Goal: Navigation & Orientation: Understand site structure

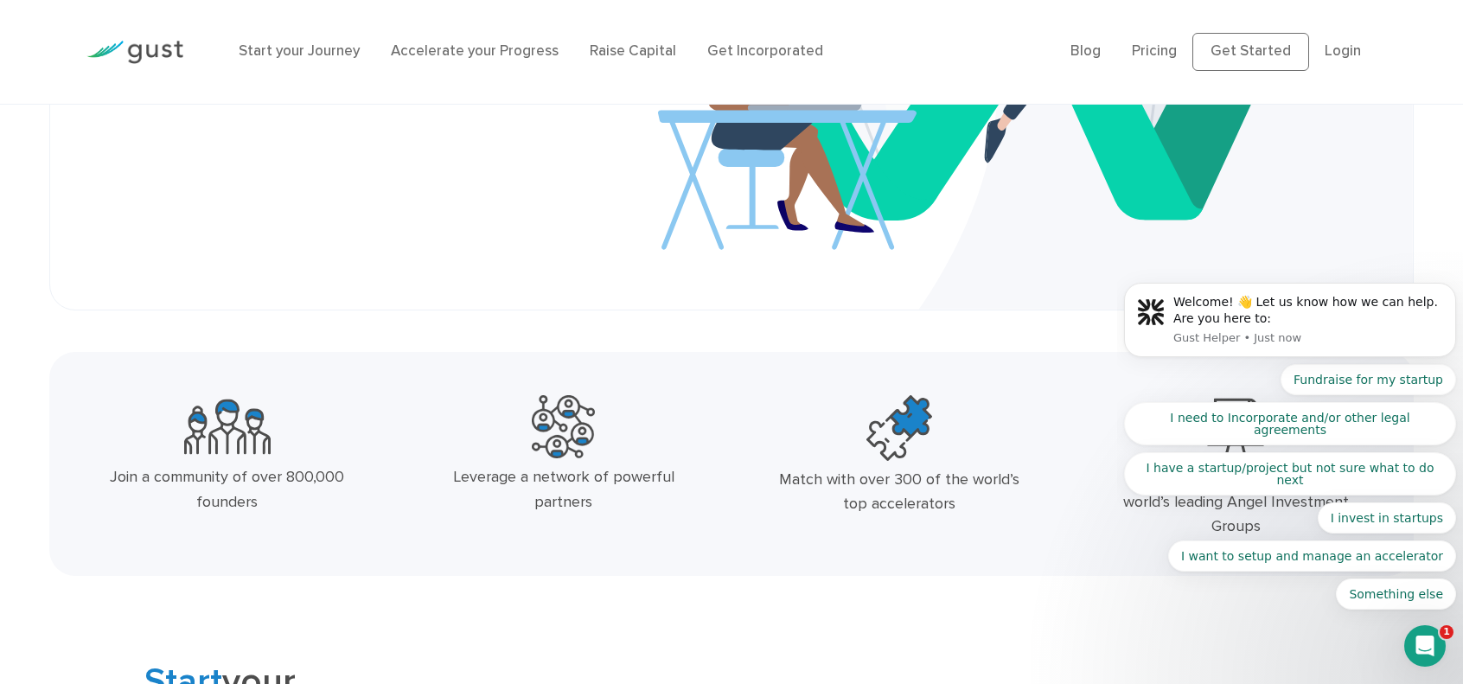
scroll to position [512, 0]
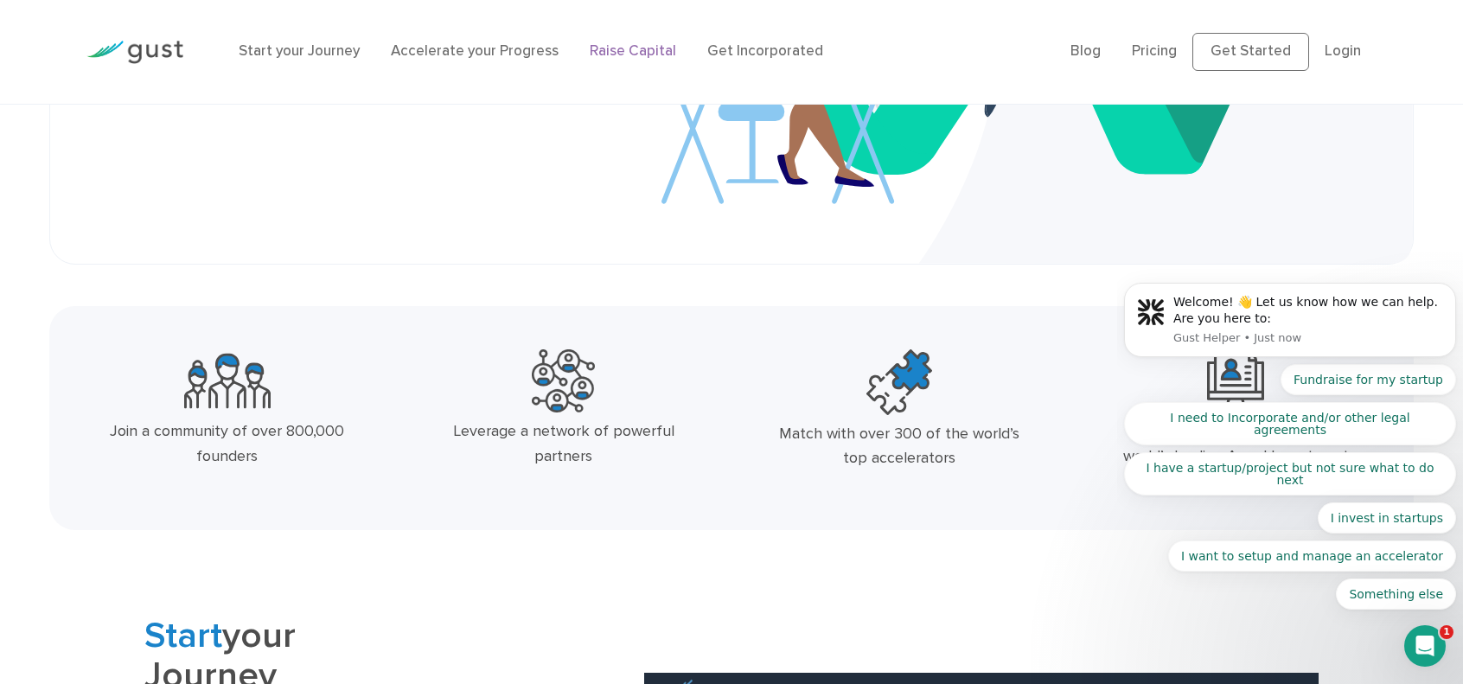
click at [676, 55] on link "Raise Capital" at bounding box center [633, 50] width 86 height 17
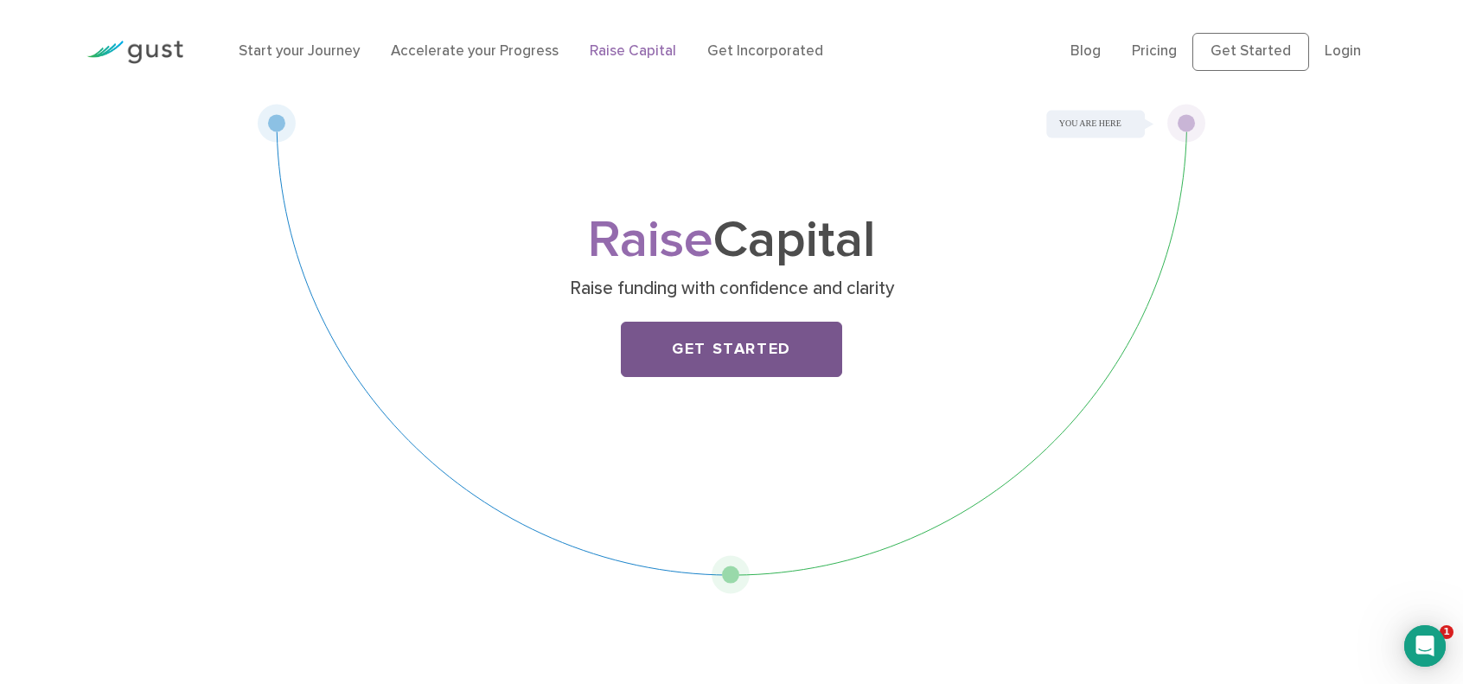
click at [733, 377] on link "Get Started" at bounding box center [731, 349] width 221 height 55
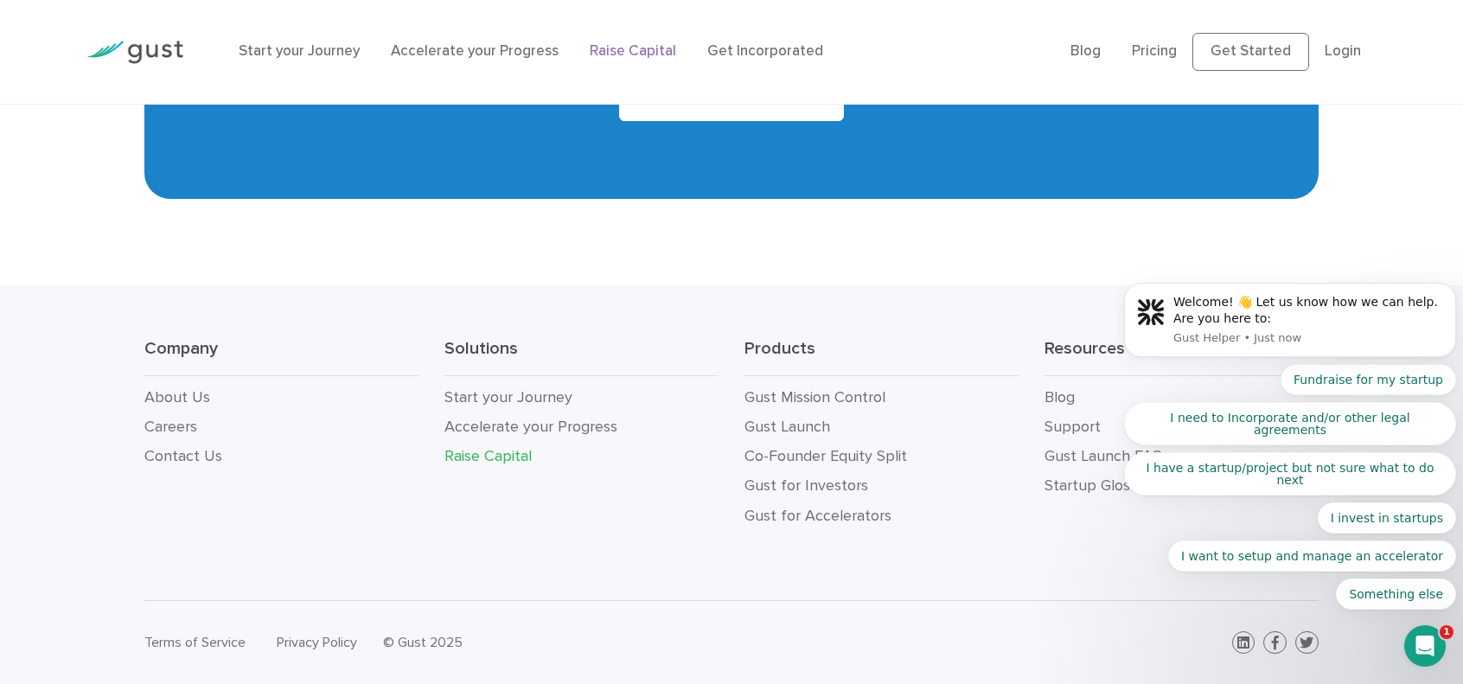
scroll to position [3581, 0]
click at [176, 388] on link "About Us" at bounding box center [177, 397] width 66 height 18
click at [490, 418] on link "Accelerate your Progress" at bounding box center [530, 427] width 173 height 18
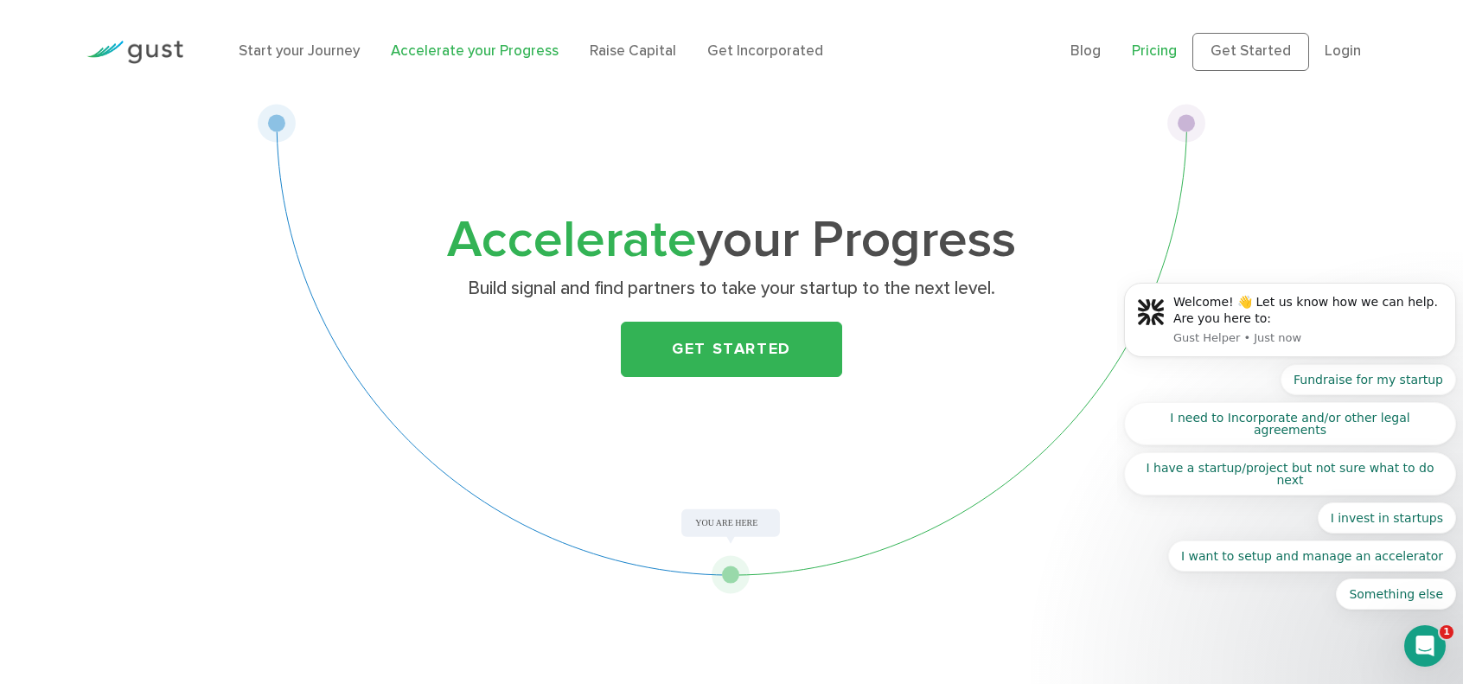
click at [1132, 58] on link "Pricing" at bounding box center [1154, 50] width 45 height 17
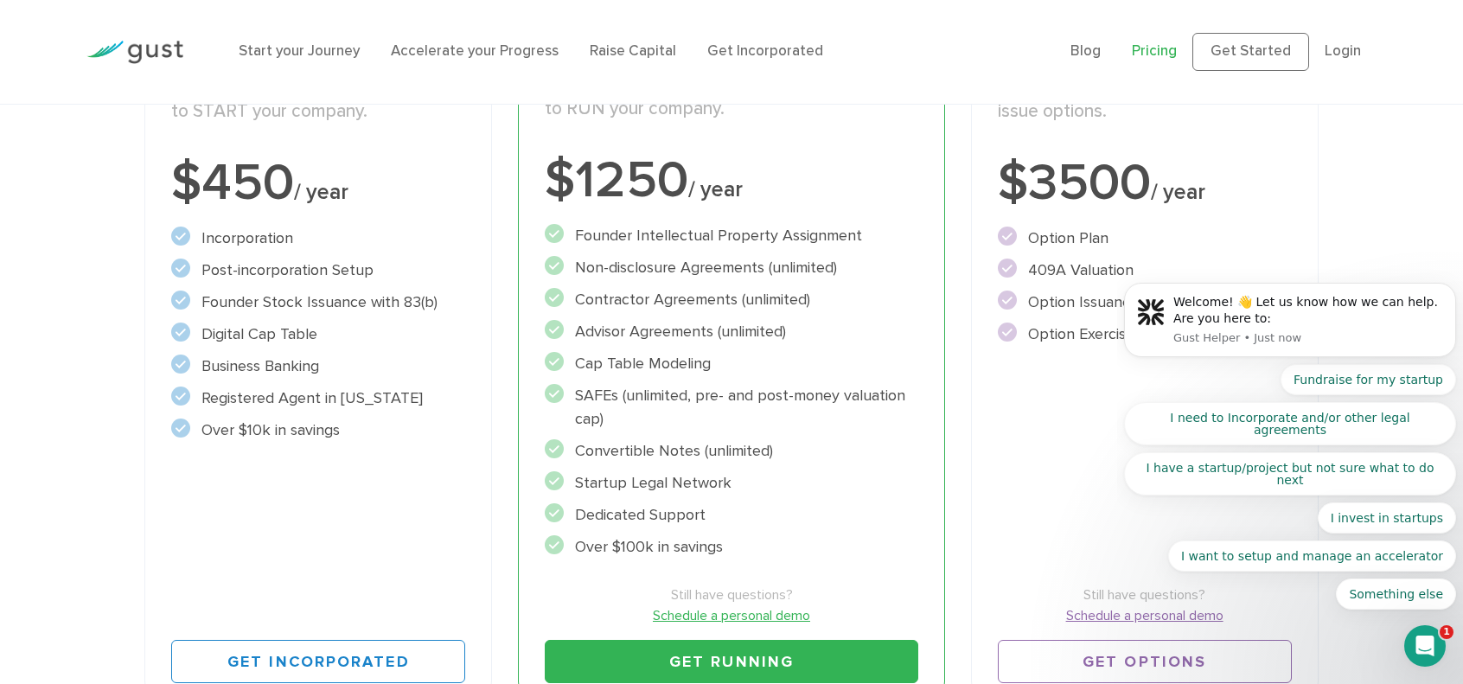
scroll to position [397, 0]
